Goal: Task Accomplishment & Management: Manage account settings

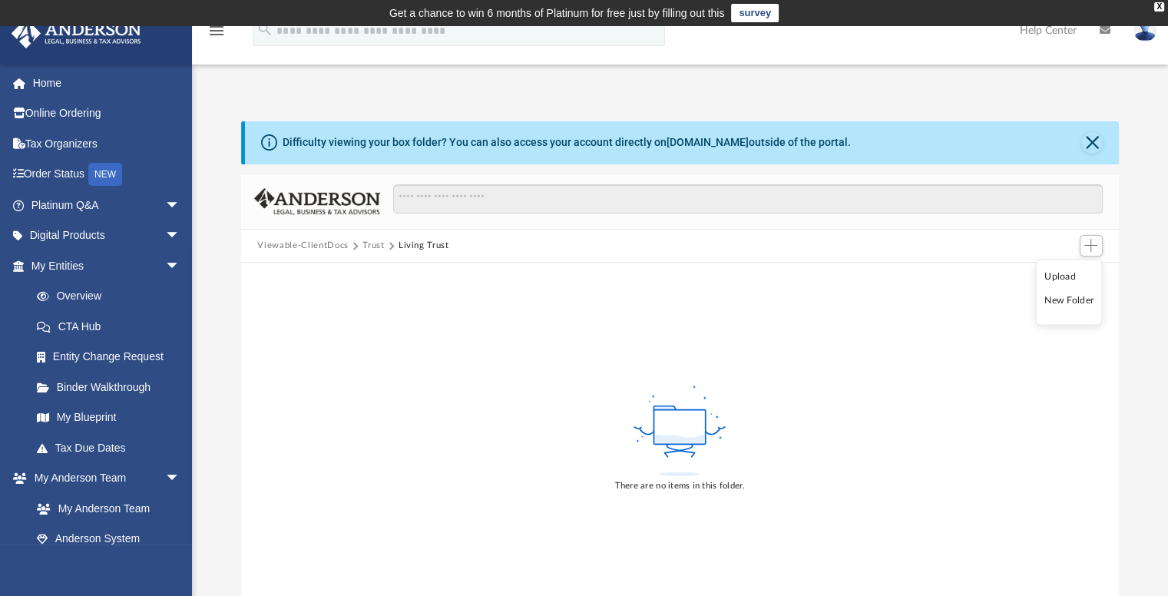
scroll to position [376, 0]
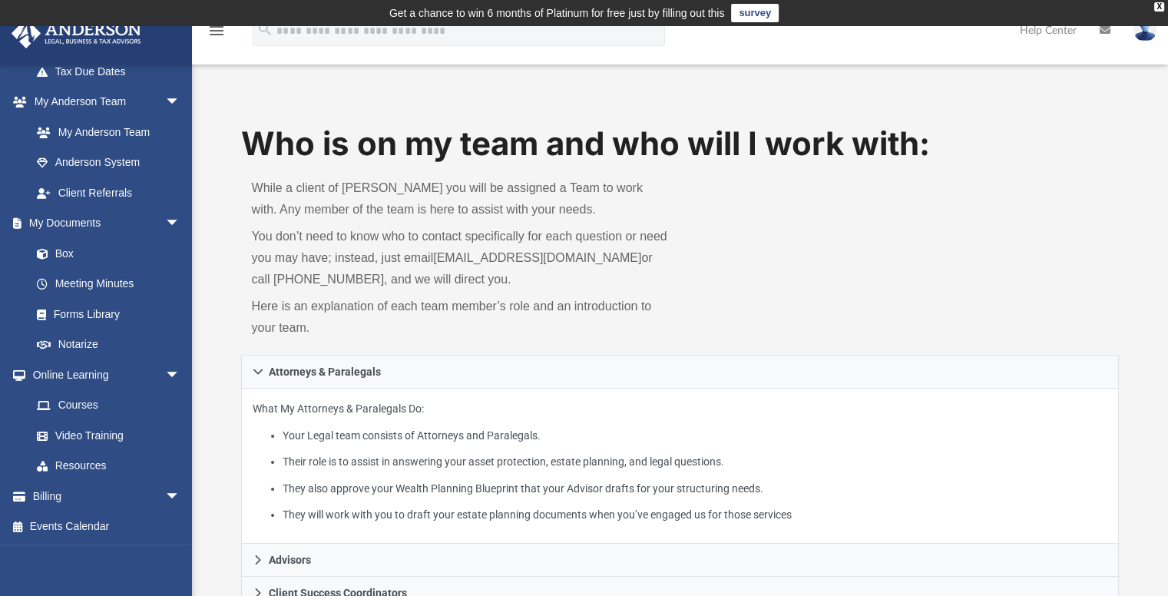
scroll to position [500, 0]
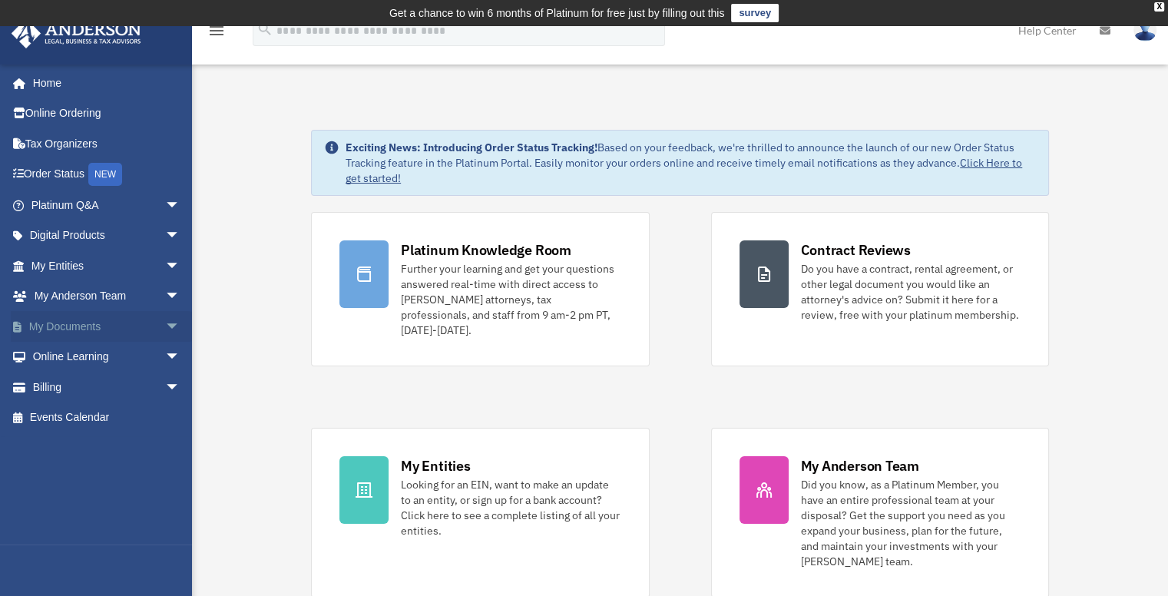
click at [165, 323] on span "arrow_drop_down" at bounding box center [180, 326] width 31 height 31
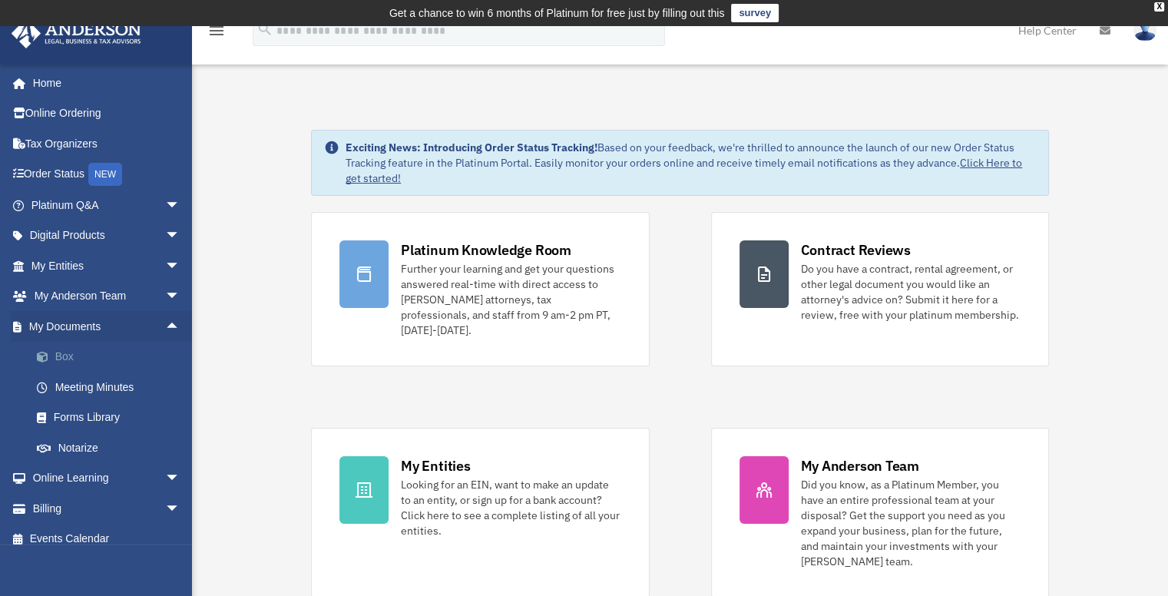
click at [61, 354] on link "Box" at bounding box center [113, 357] width 182 height 31
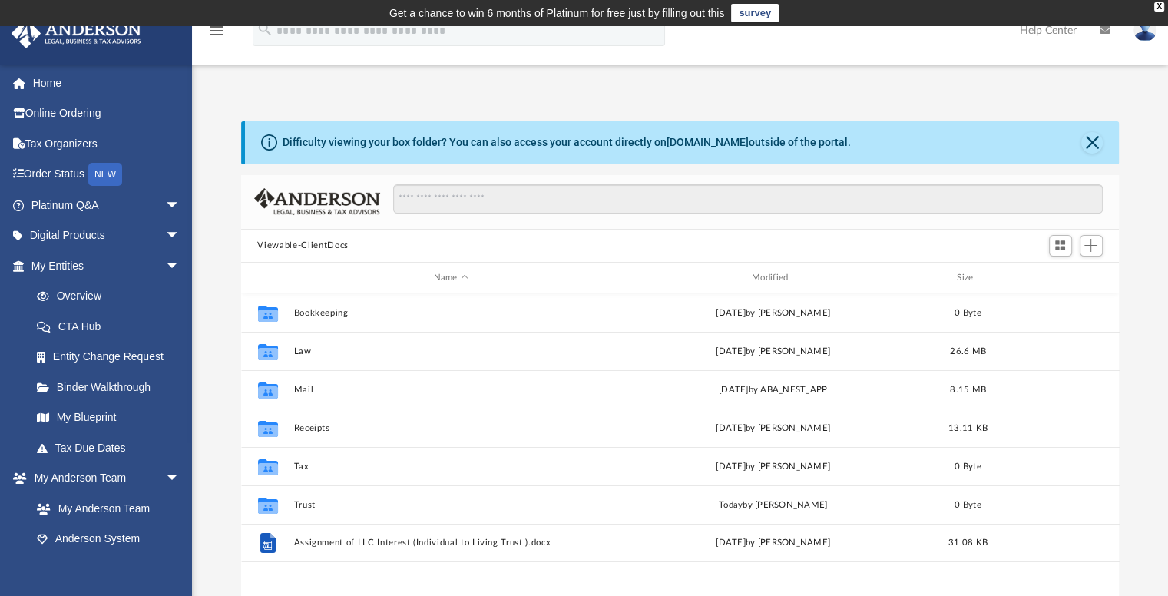
scroll to position [337, 866]
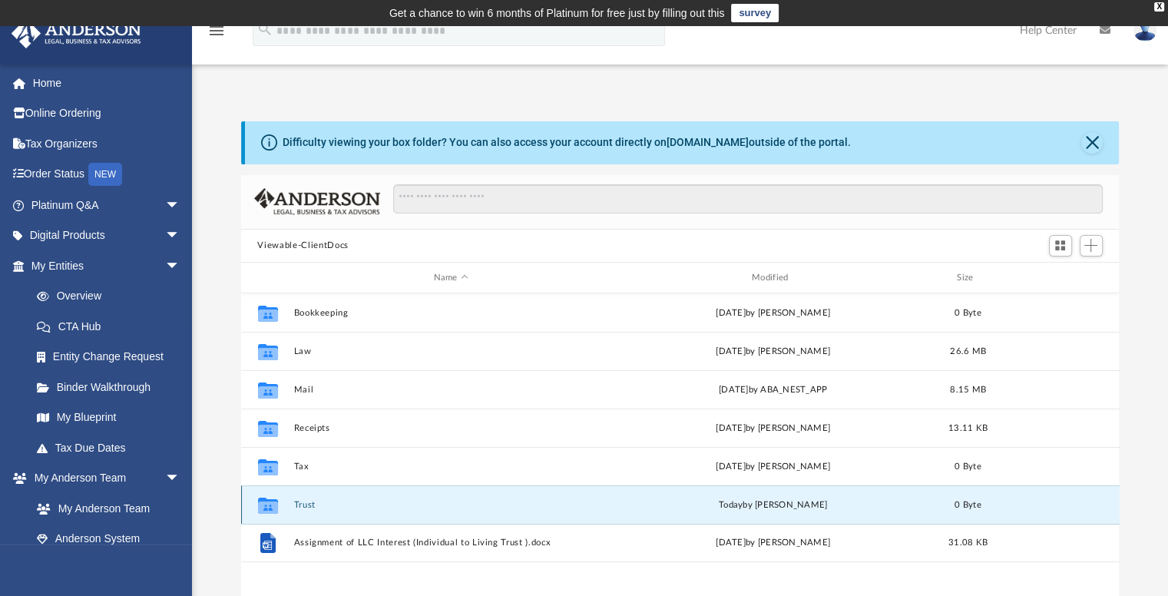
click at [306, 503] on button "Trust" at bounding box center [450, 505] width 315 height 10
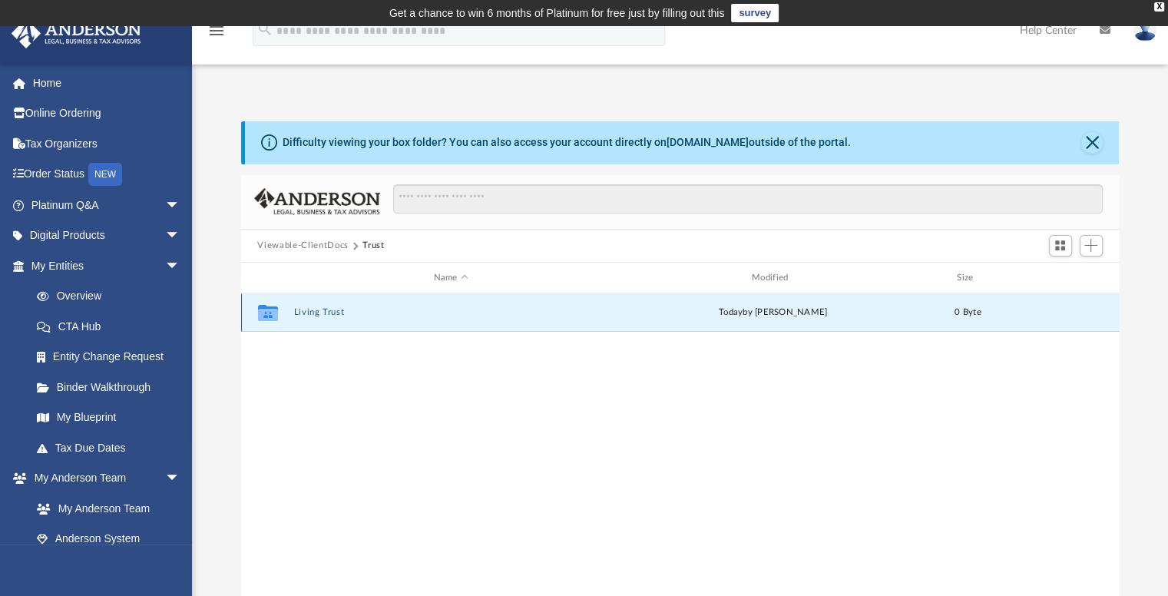
click at [318, 309] on button "Living Trust" at bounding box center [450, 313] width 315 height 10
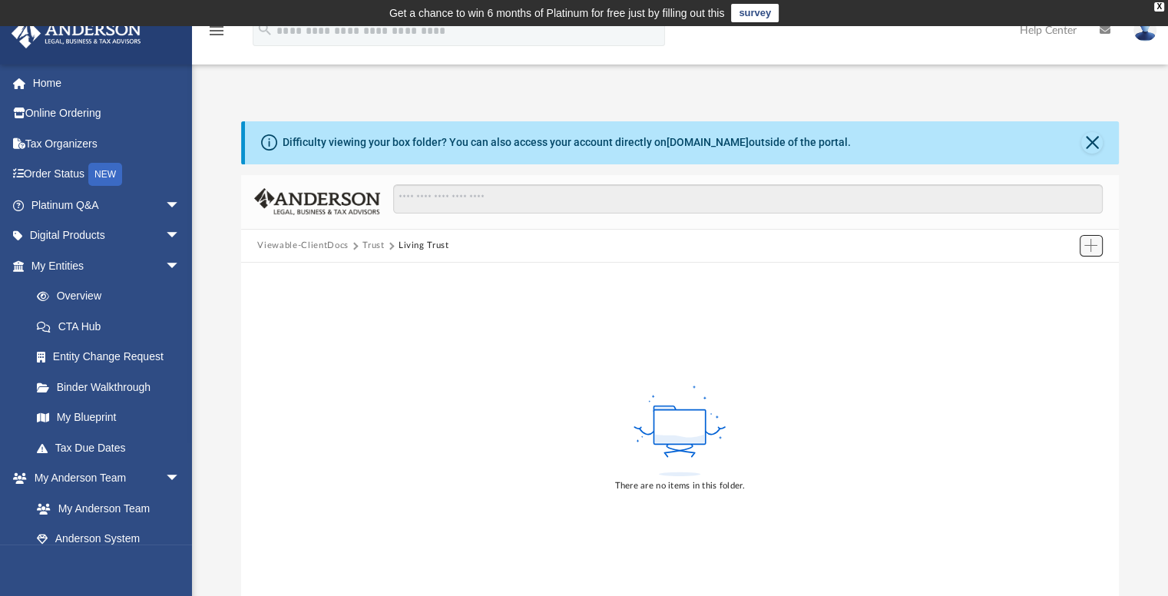
click at [1093, 240] on span "Add" at bounding box center [1090, 245] width 13 height 13
click at [789, 378] on div "There are no items in this folder." at bounding box center [680, 437] width 878 height 349
click at [1090, 243] on span "Add" at bounding box center [1090, 245] width 13 height 13
click at [1060, 275] on li "Upload" at bounding box center [1068, 276] width 49 height 16
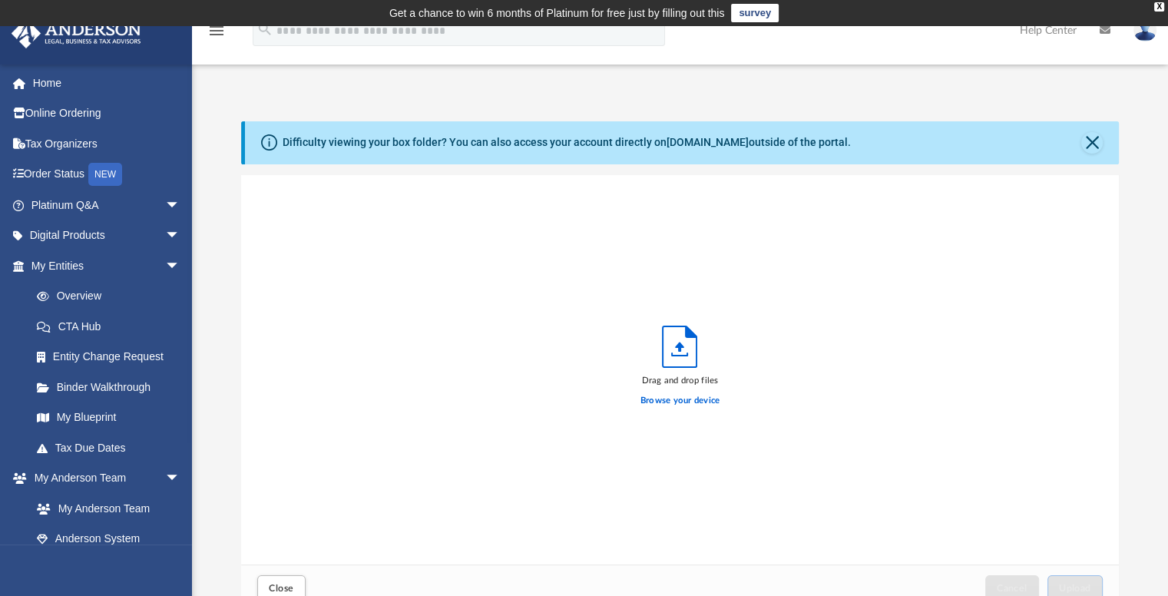
scroll to position [378, 866]
click at [1094, 141] on button "Close" at bounding box center [1092, 143] width 22 height 22
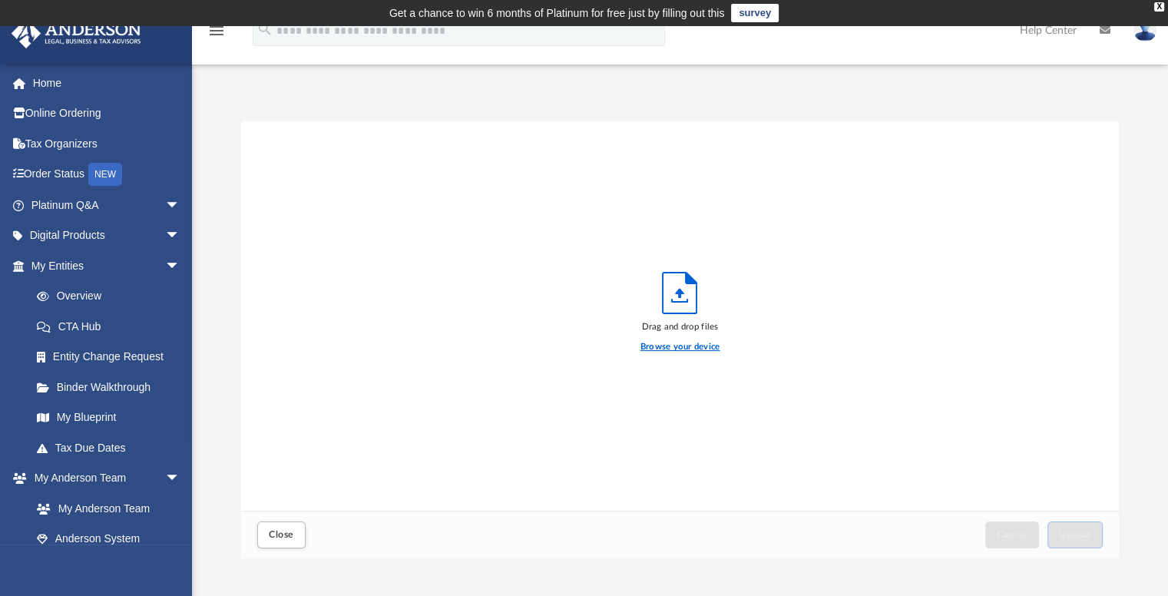
click at [683, 346] on label "Browse your device" at bounding box center [680, 347] width 80 height 14
click at [0, 0] on input "Browse your device" at bounding box center [0, 0] width 0 height 0
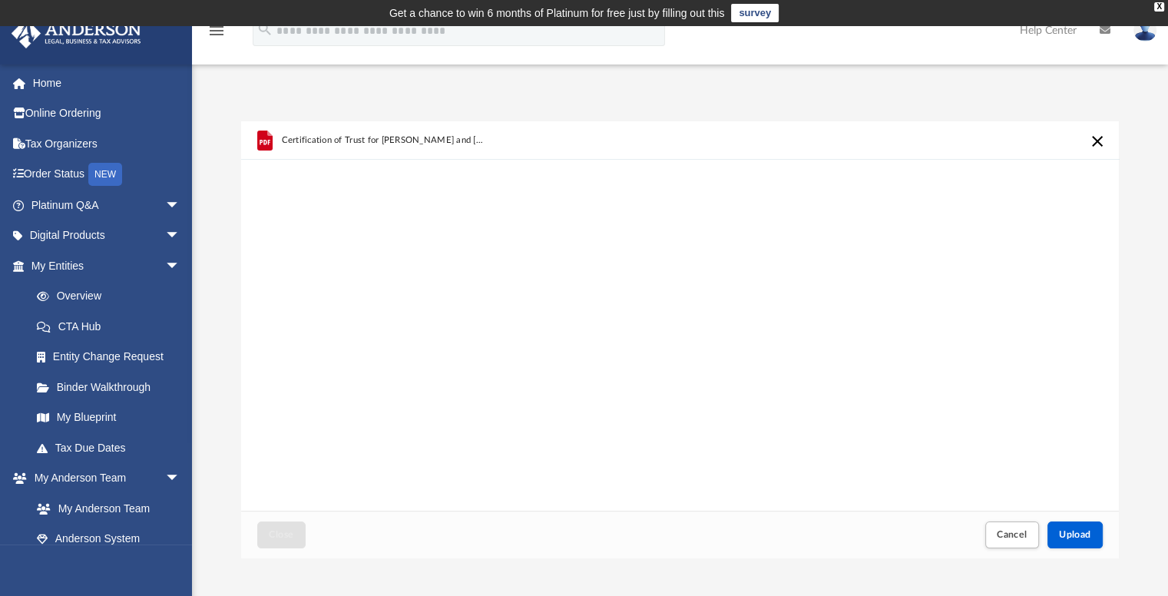
click at [740, 313] on div "Certification of Trust for Andre and Mary.pdf" at bounding box center [680, 316] width 878 height 390
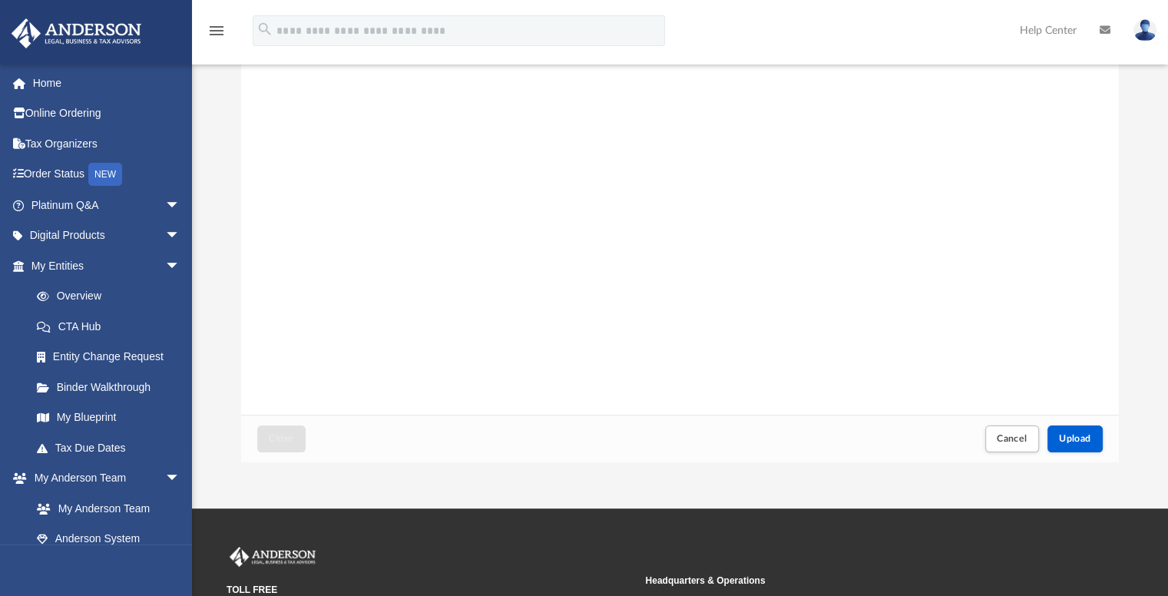
scroll to position [71, 0]
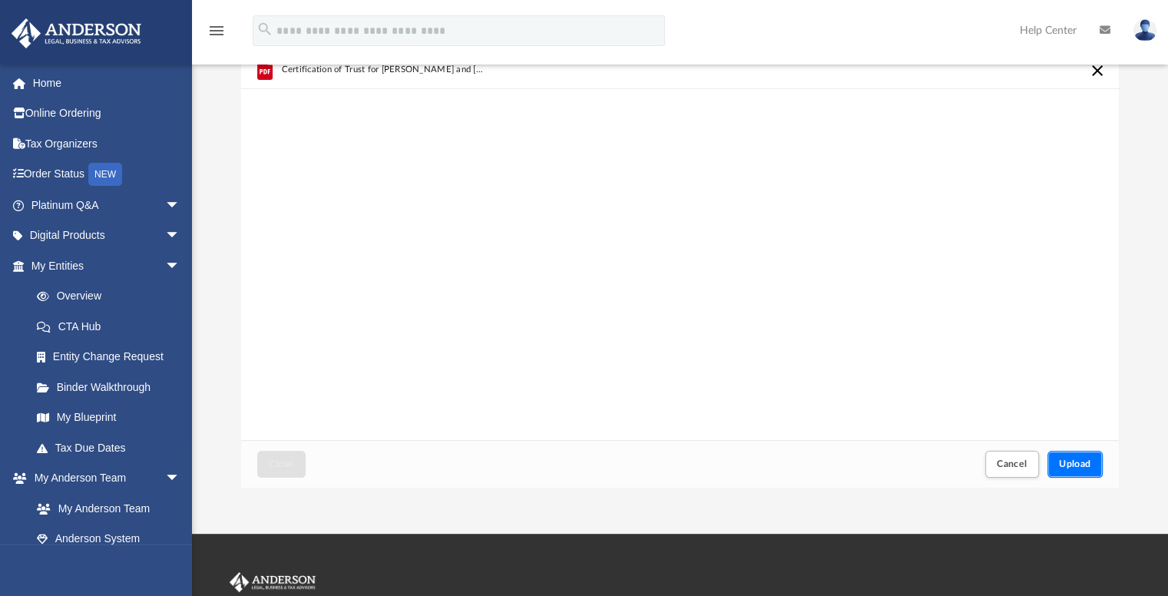
click at [1075, 464] on span "Upload" at bounding box center [1075, 463] width 32 height 9
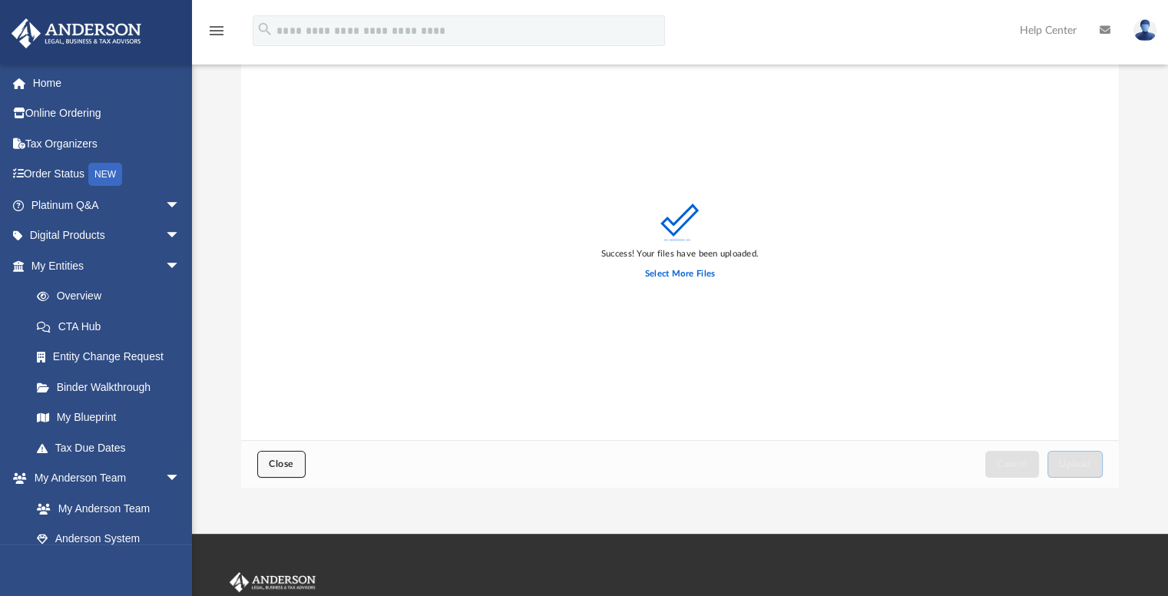
click at [280, 463] on span "Close" at bounding box center [281, 463] width 25 height 9
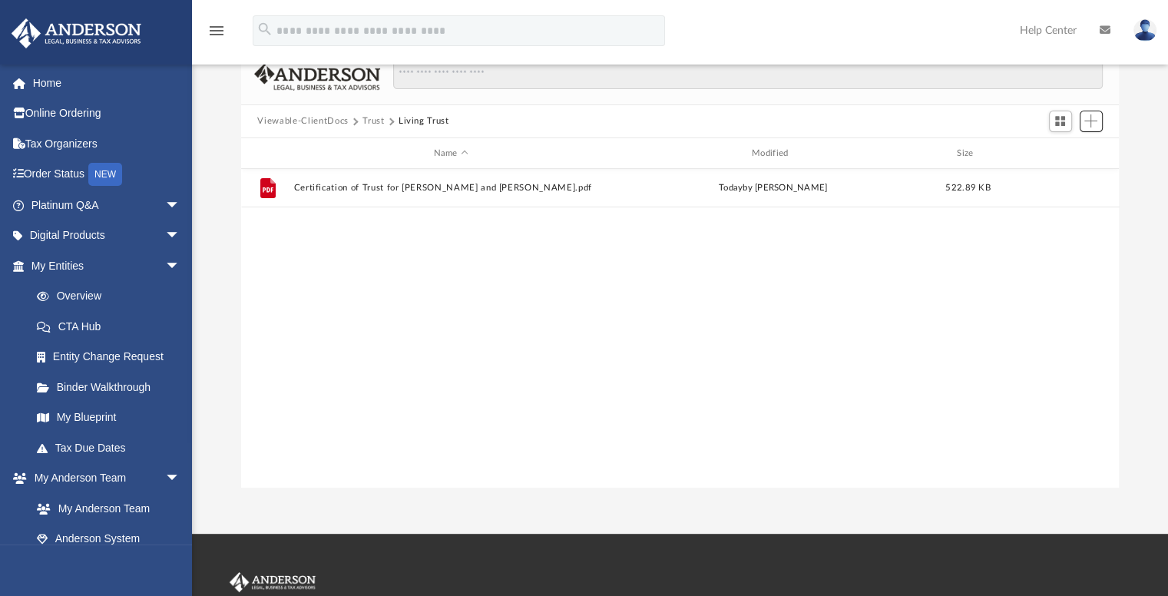
scroll to position [337, 866]
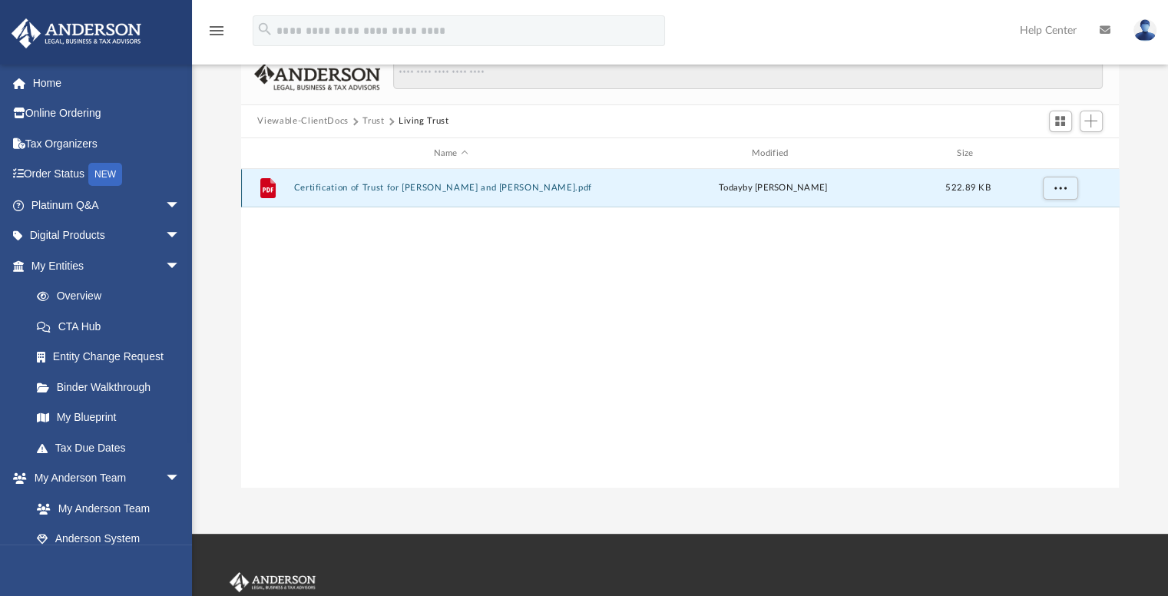
click at [334, 181] on div "File Certification of Trust for Andre and Mary.pdf today by Andre Harris 522.89…" at bounding box center [680, 188] width 878 height 38
click at [339, 181] on div "File Certification of Trust for Andre and Mary.pdf today by Andre Harris 522.89…" at bounding box center [680, 188] width 878 height 38
click at [343, 187] on button "Certification of Trust for Andre and Mary.pdf" at bounding box center [450, 189] width 315 height 10
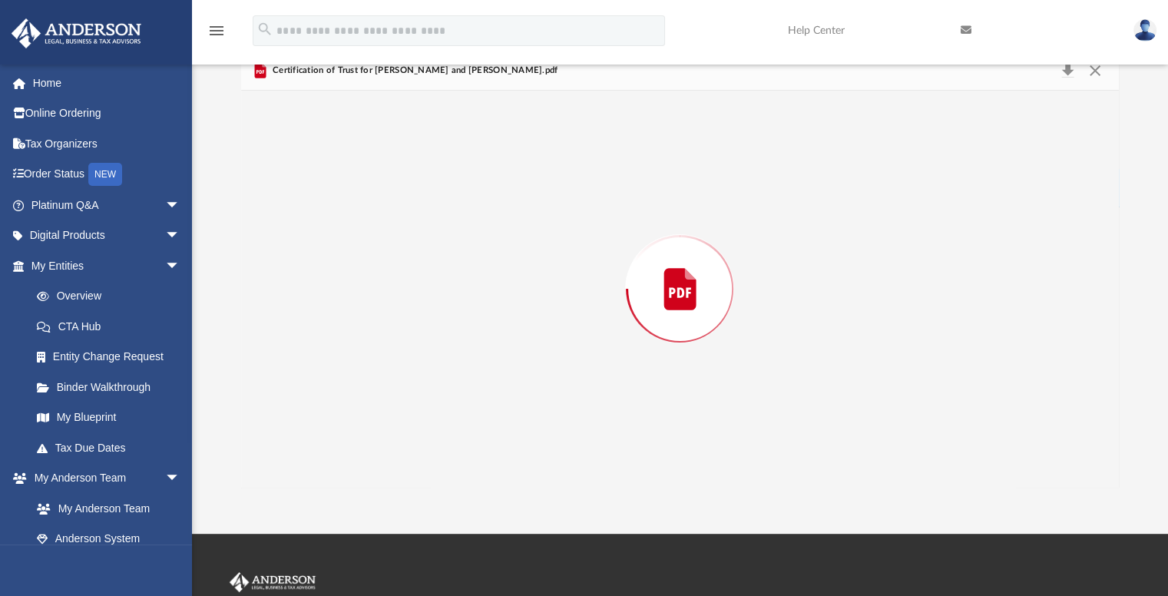
click at [344, 187] on div "Preview" at bounding box center [680, 289] width 878 height 396
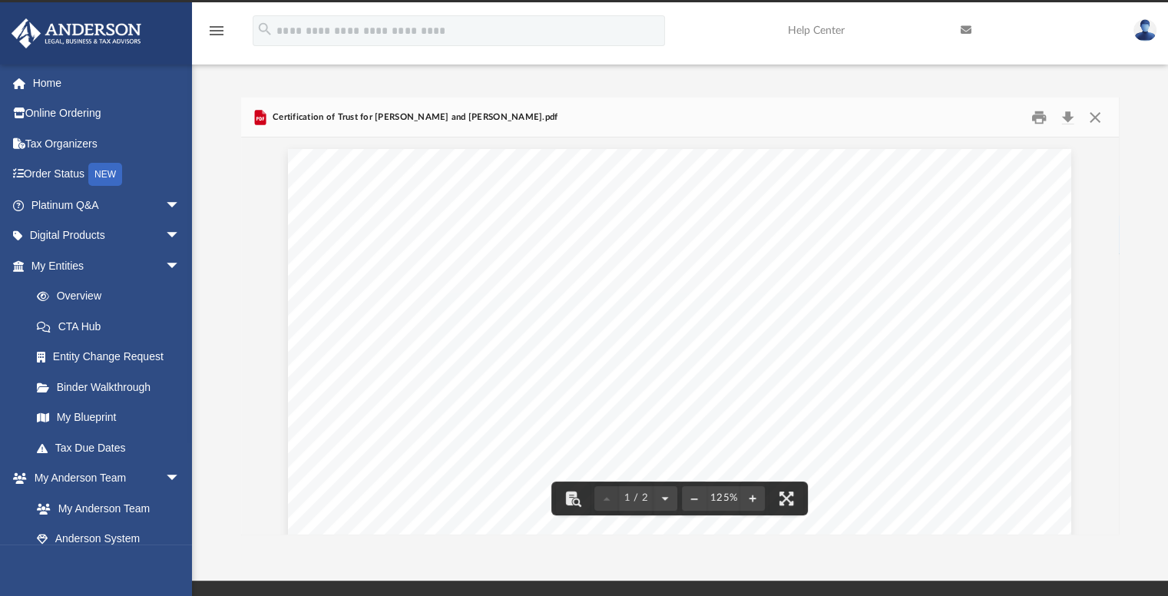
scroll to position [0, 0]
